Goal: Information Seeking & Learning: Learn about a topic

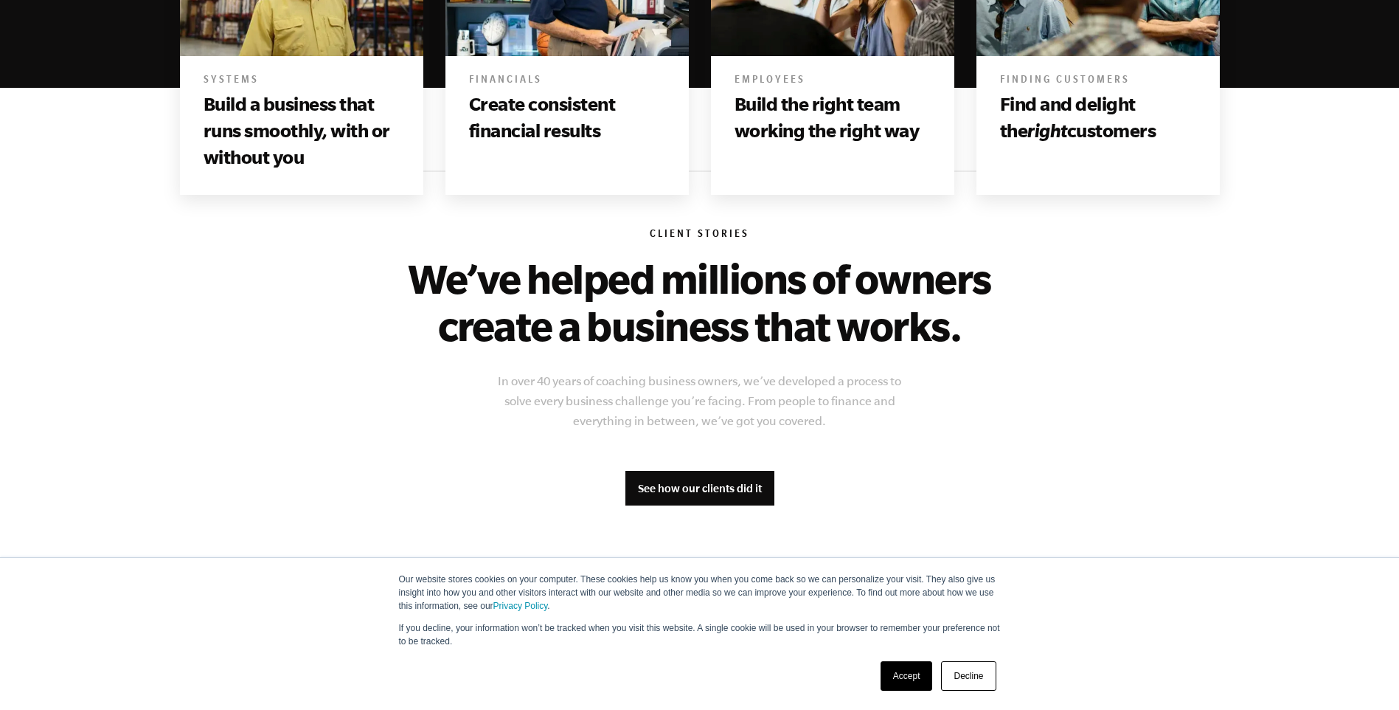
scroll to position [983, 0]
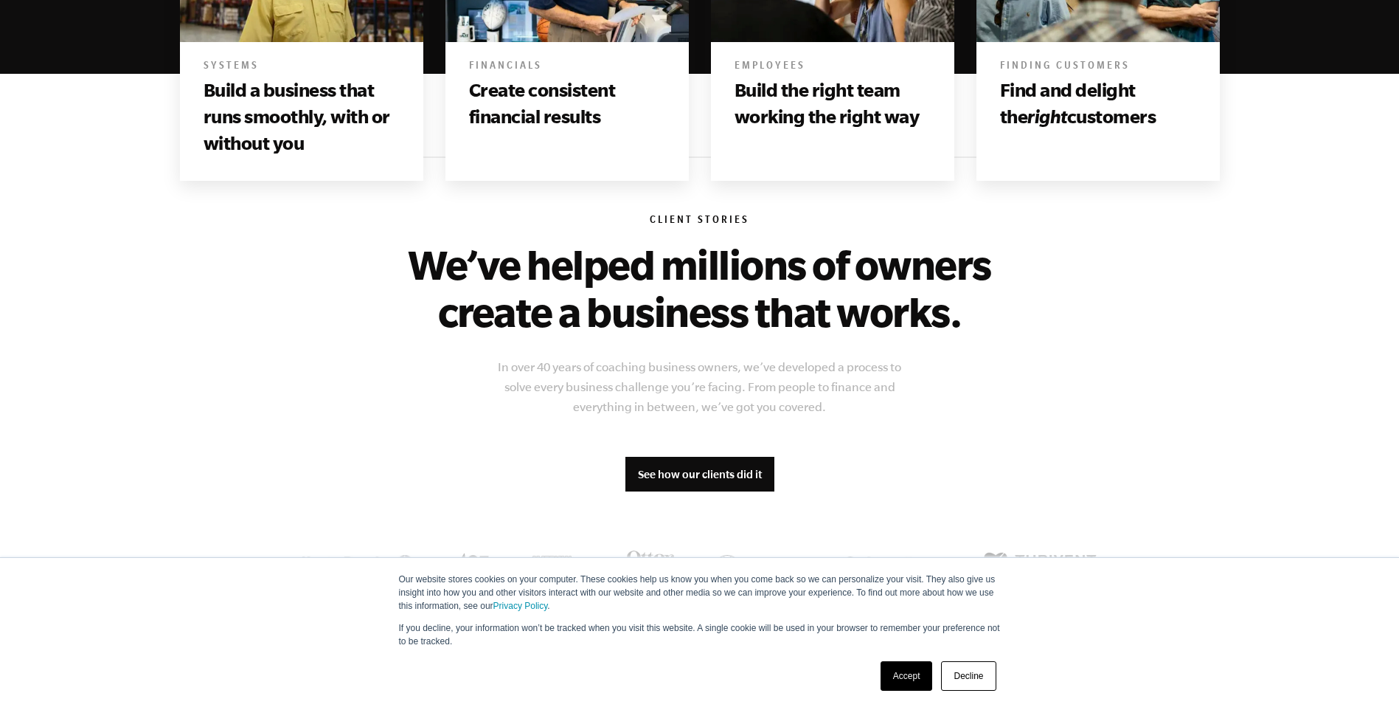
click at [992, 679] on link "Decline" at bounding box center [968, 676] width 55 height 30
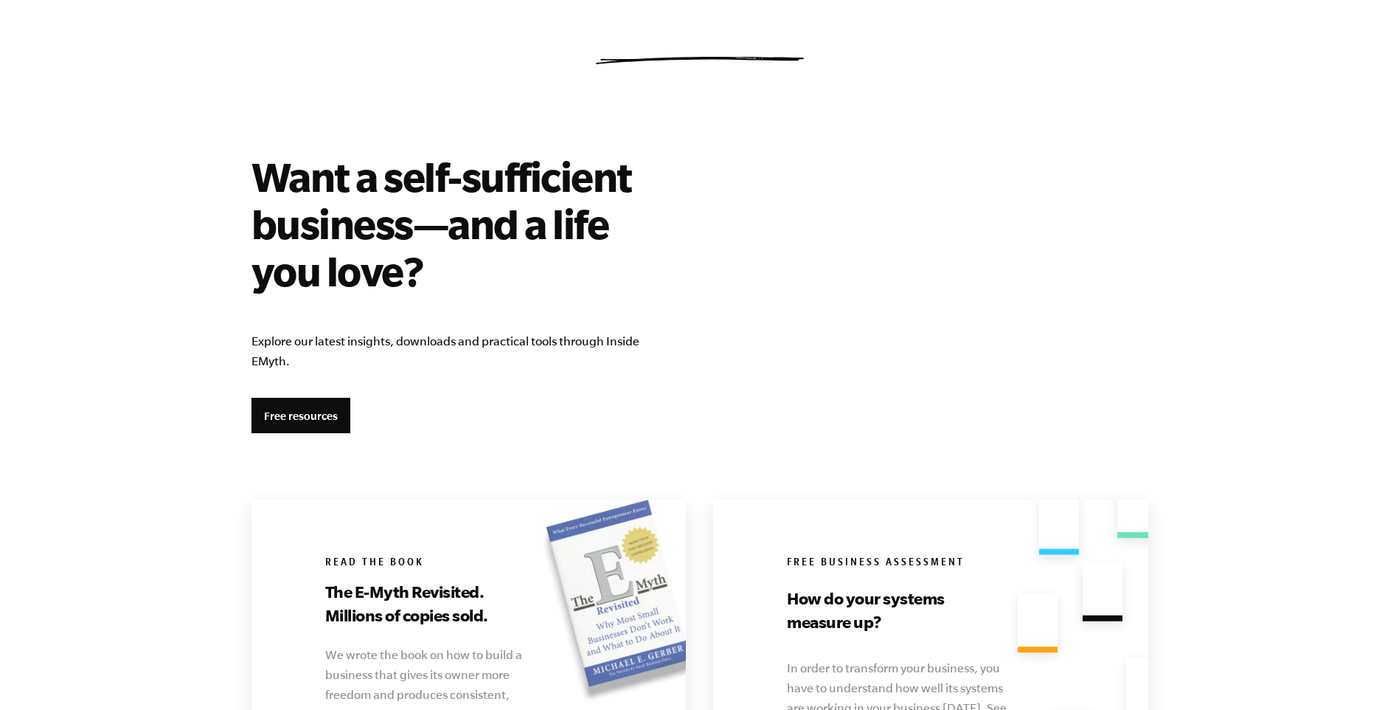
scroll to position [2705, 0]
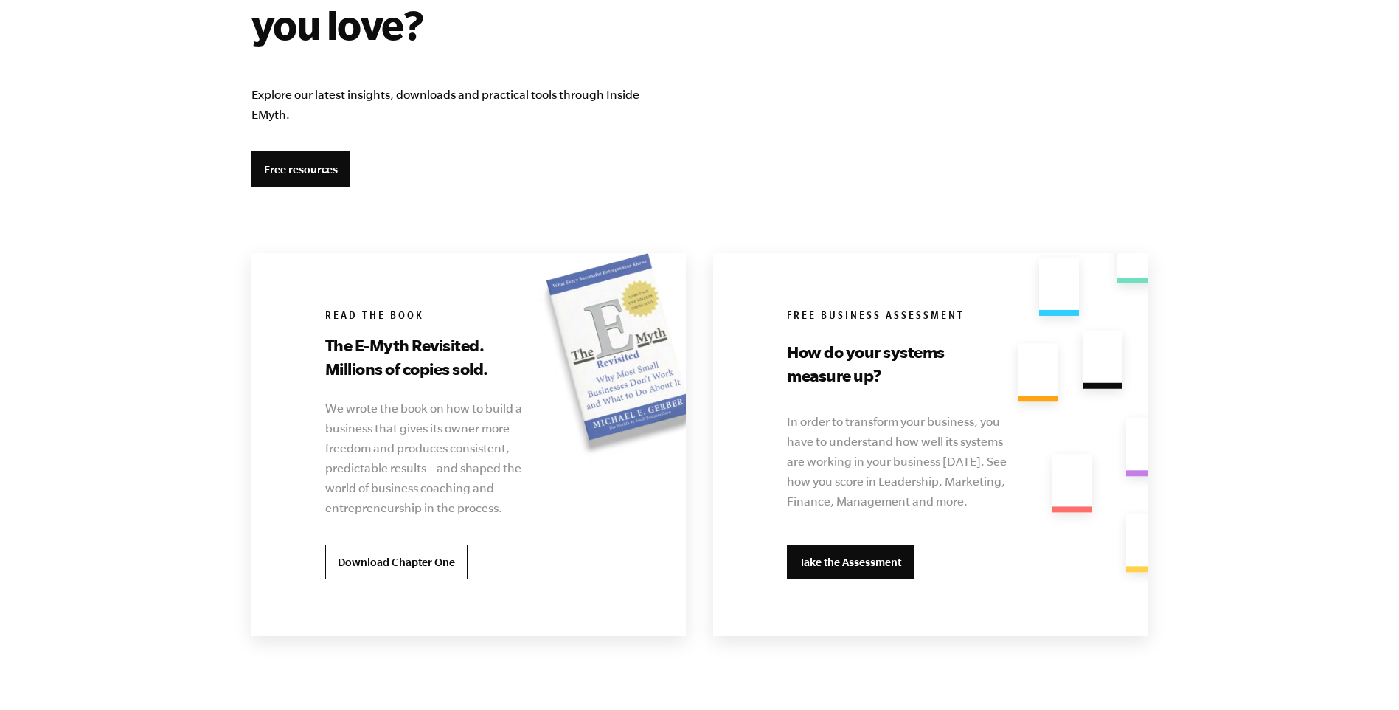
click at [811, 558] on link "Take the Assessment" at bounding box center [850, 561] width 127 height 35
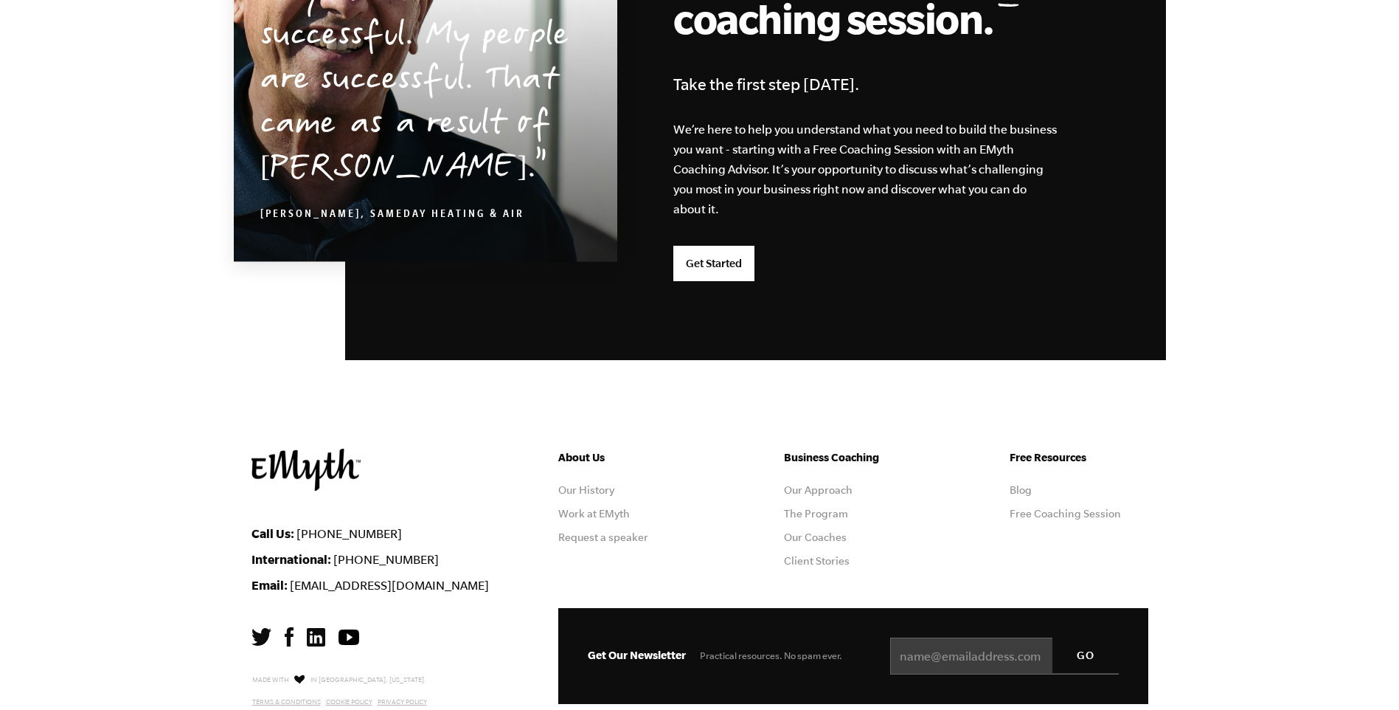
scroll to position [3838, 0]
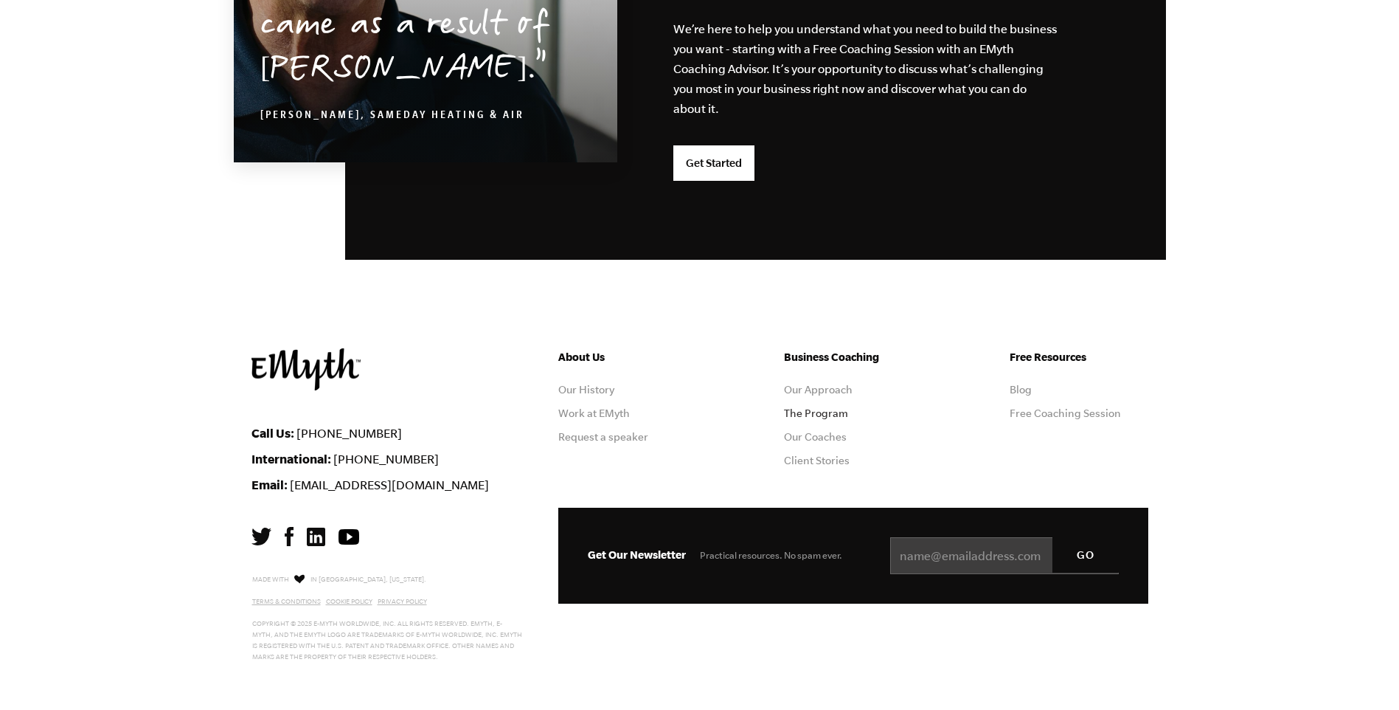
click at [803, 411] on link "The Program" at bounding box center [816, 413] width 64 height 12
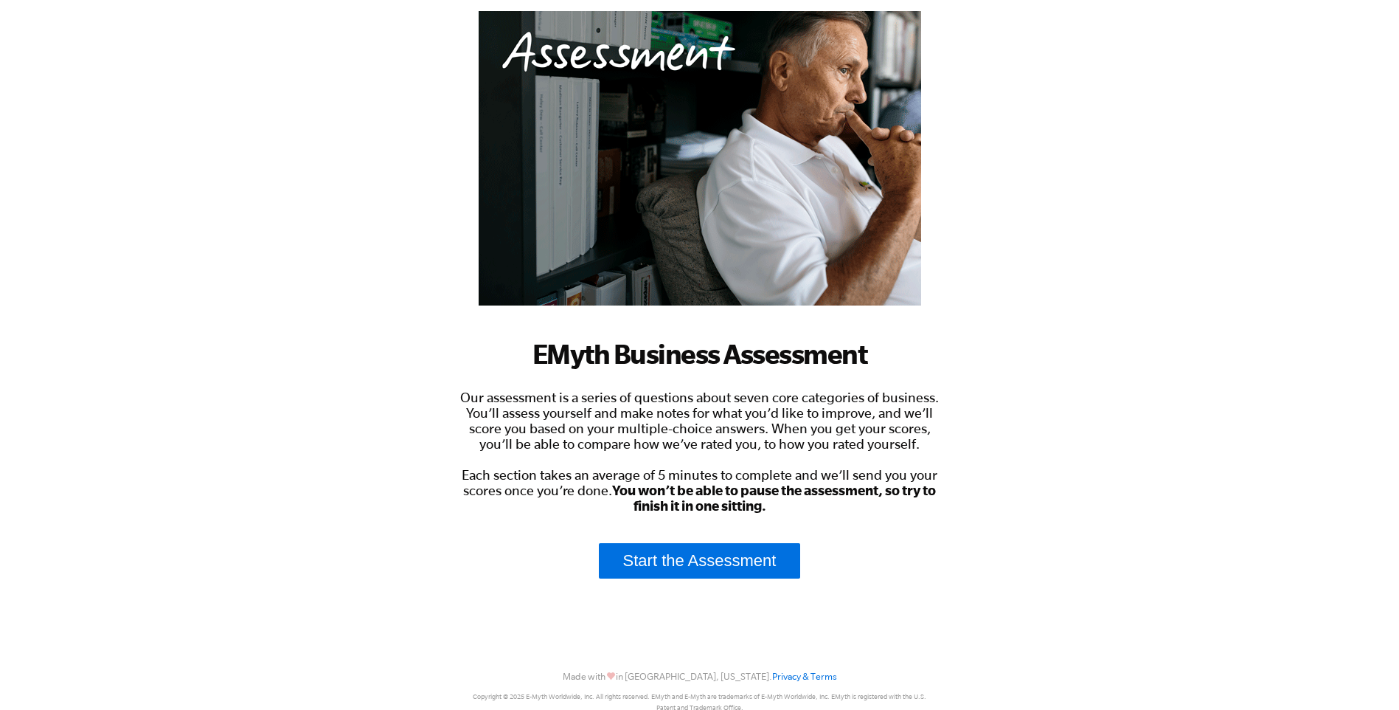
scroll to position [168, 0]
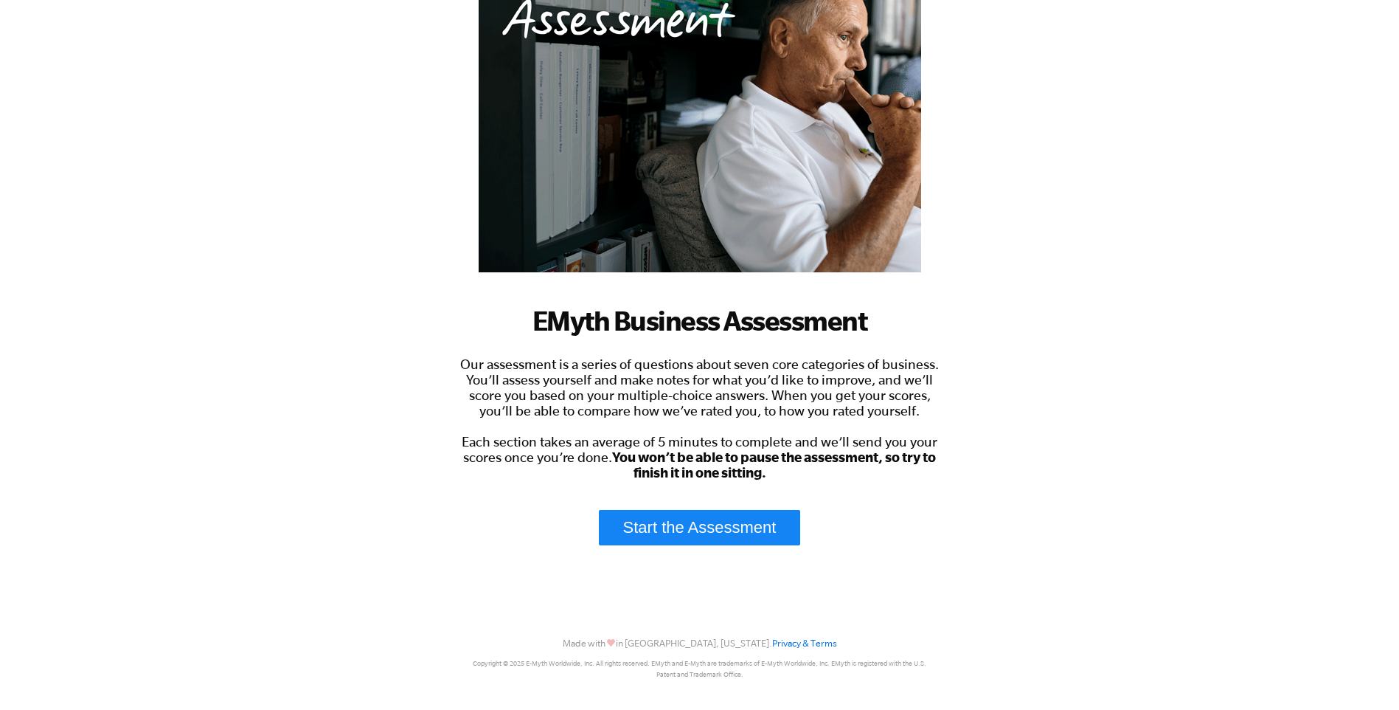
click at [678, 524] on link "Start the Assessment" at bounding box center [700, 527] width 202 height 35
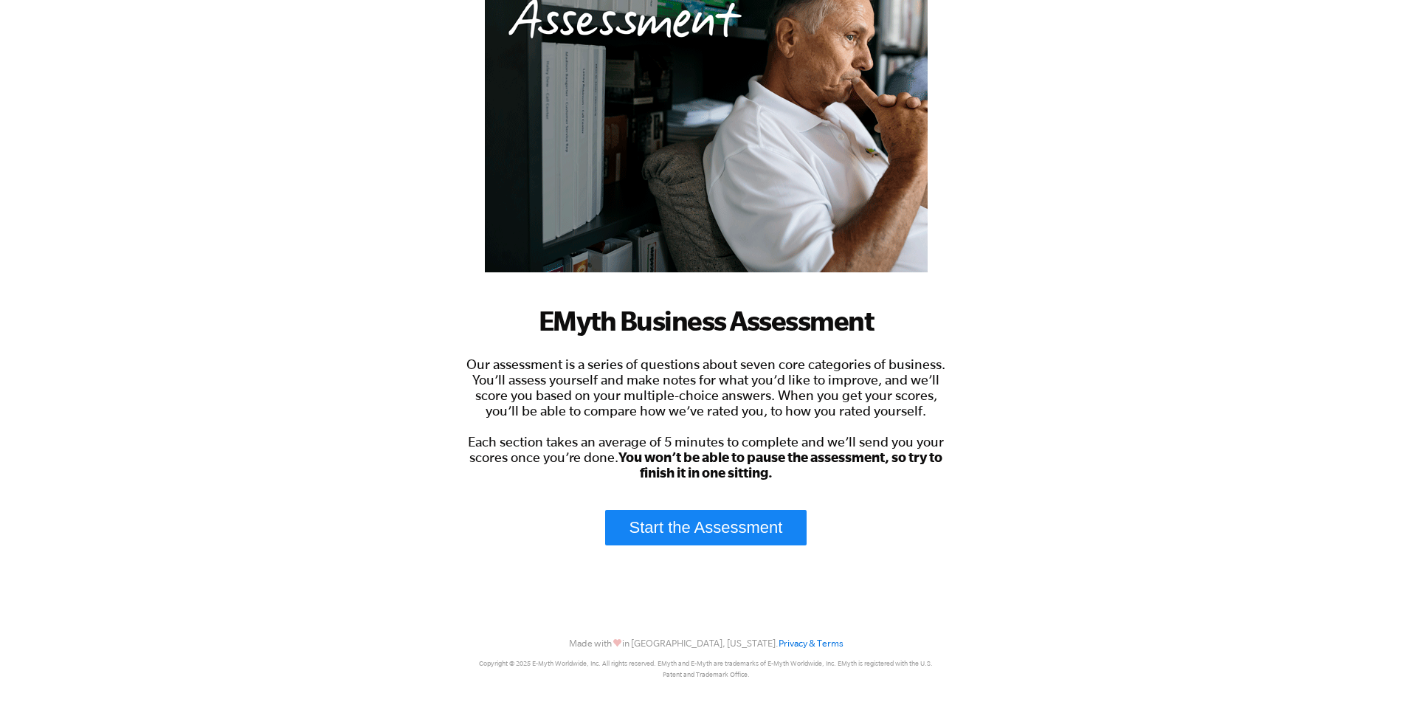
scroll to position [0, 0]
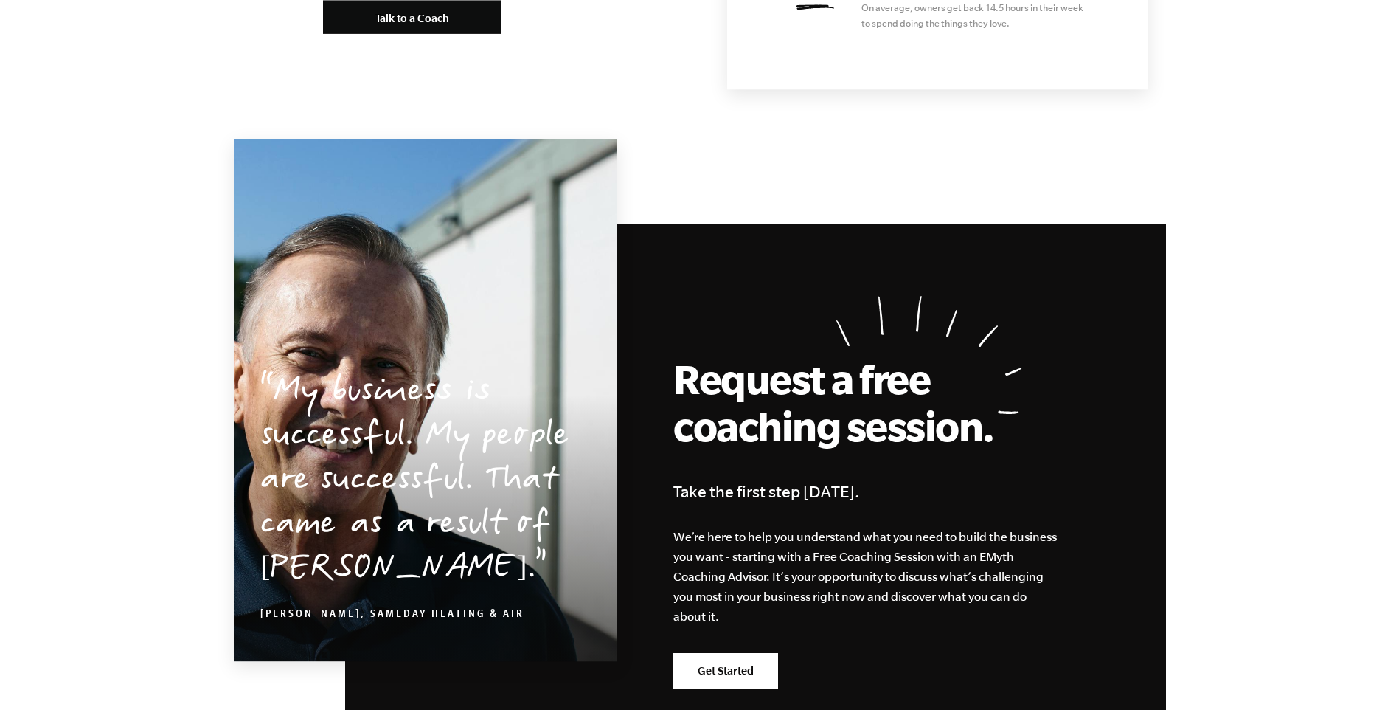
scroll to position [6787, 0]
